Goal: Task Accomplishment & Management: Use online tool/utility

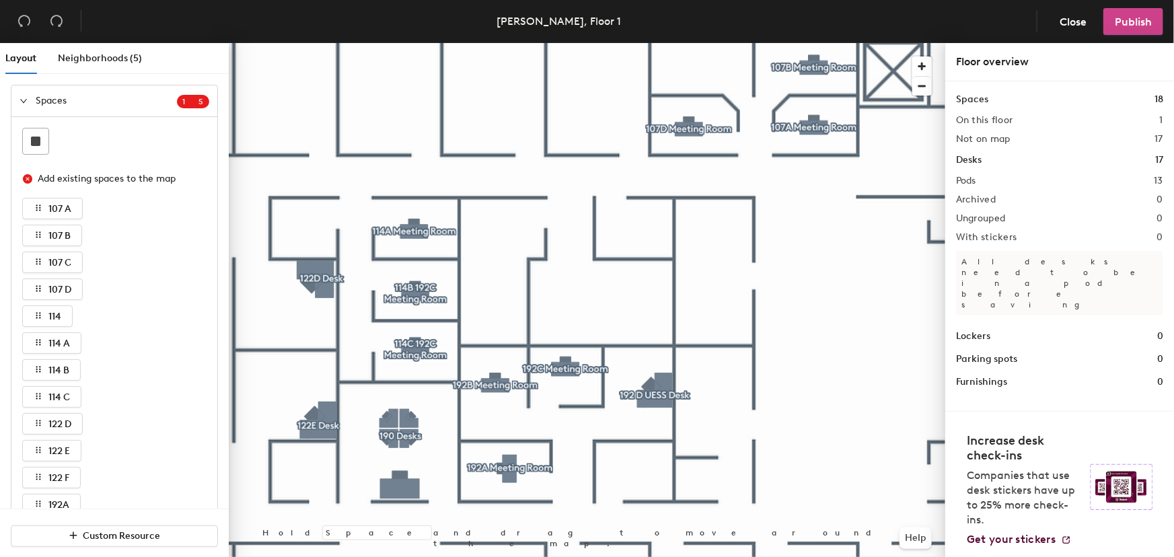
click at [1116, 29] on button "Publish" at bounding box center [1133, 21] width 60 height 27
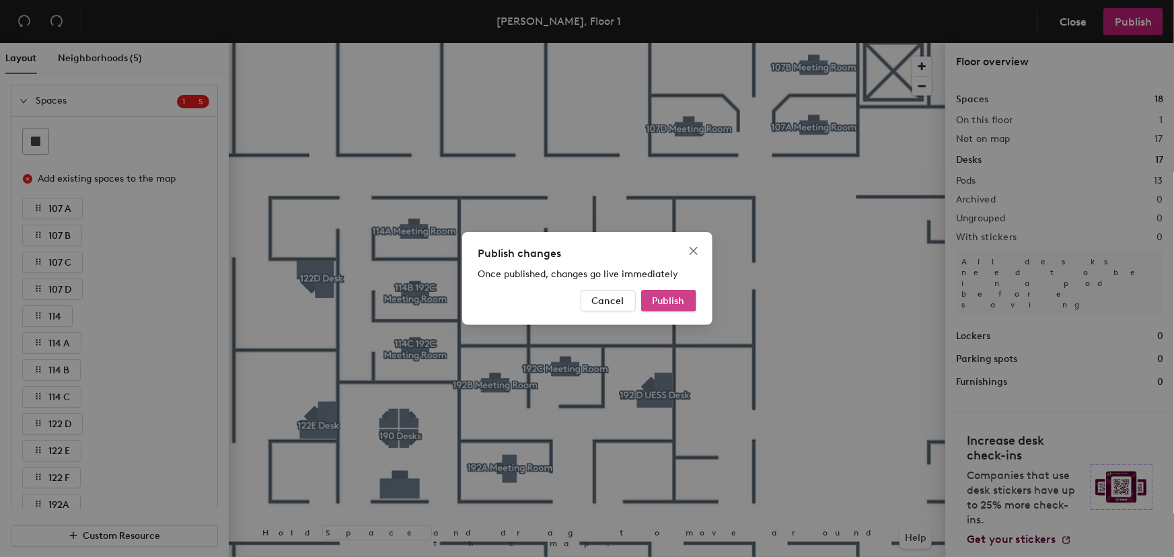
click at [677, 301] on span "Publish" at bounding box center [668, 300] width 32 height 11
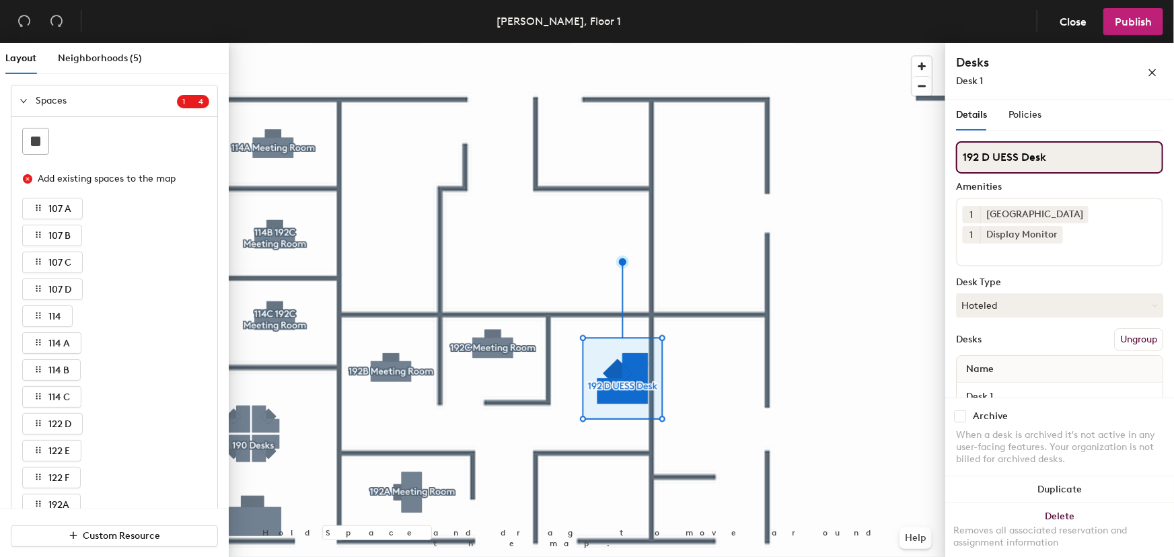
drag, startPoint x: 1049, startPoint y: 156, endPoint x: 1022, endPoint y: 154, distance: 27.0
click at [1022, 154] on input "192 D UESS Desk" at bounding box center [1059, 157] width 207 height 32
type input "192 D UESS GA Office"
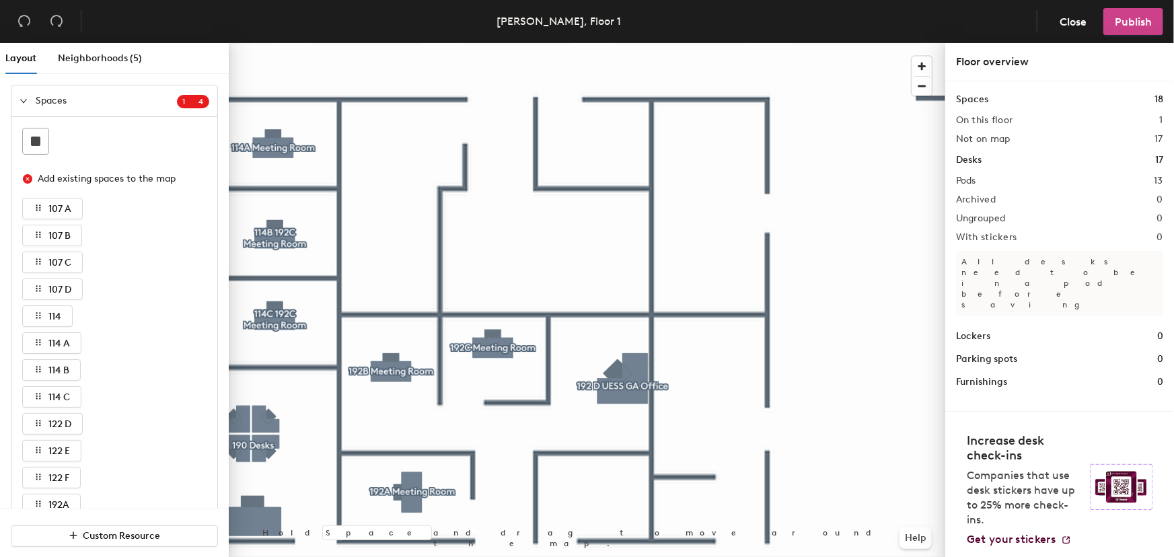
click at [1130, 29] on button "Publish" at bounding box center [1133, 21] width 60 height 27
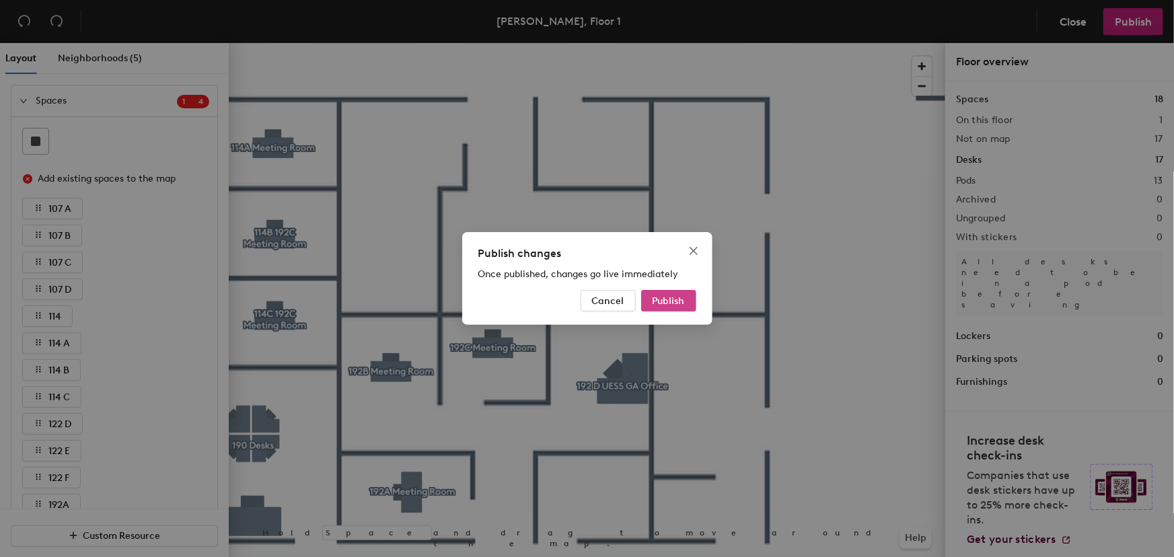
click at [682, 300] on span "Publish" at bounding box center [668, 300] width 32 height 11
